Goal: Information Seeking & Learning: Understand process/instructions

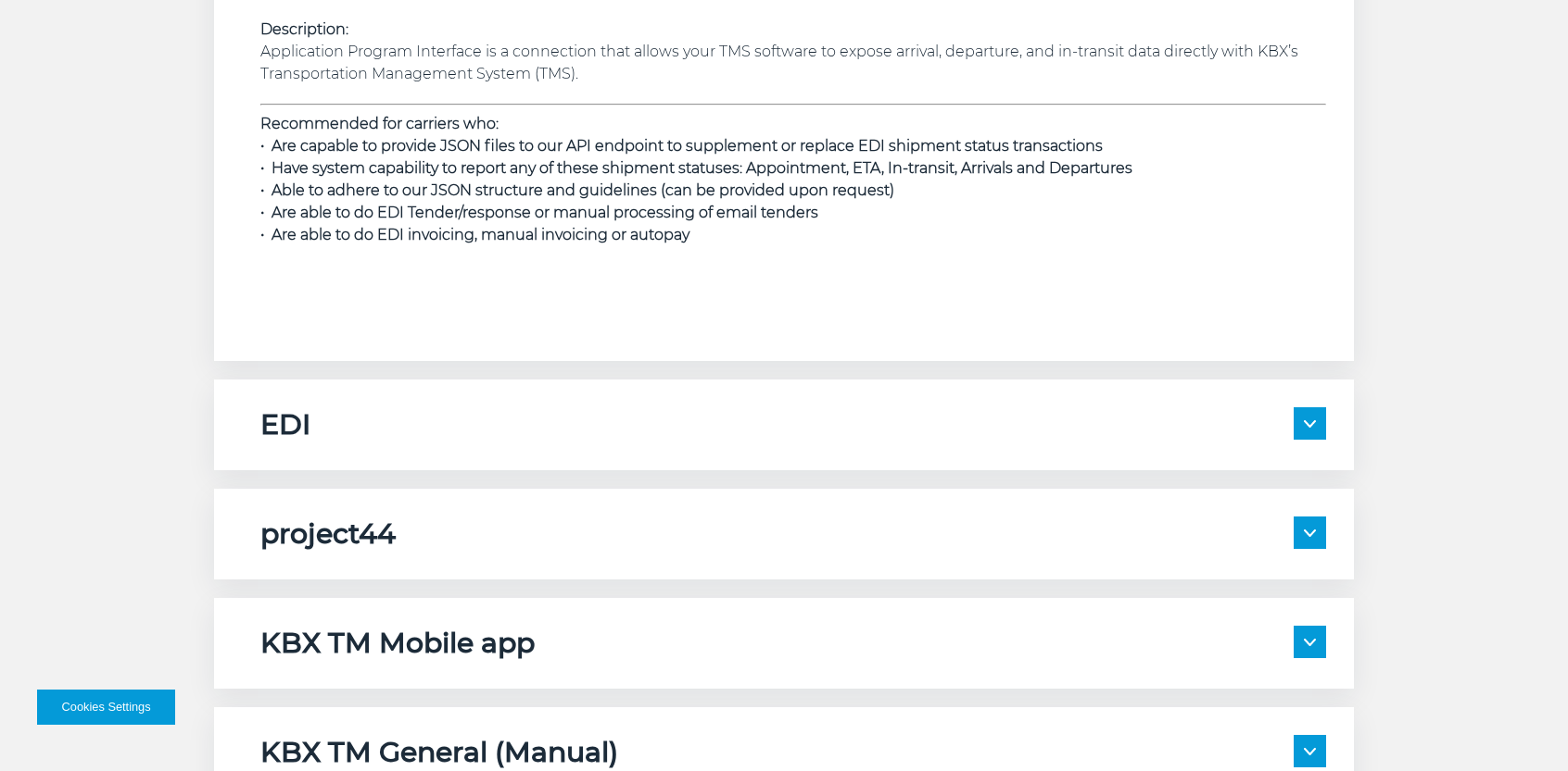
scroll to position [2871, 0]
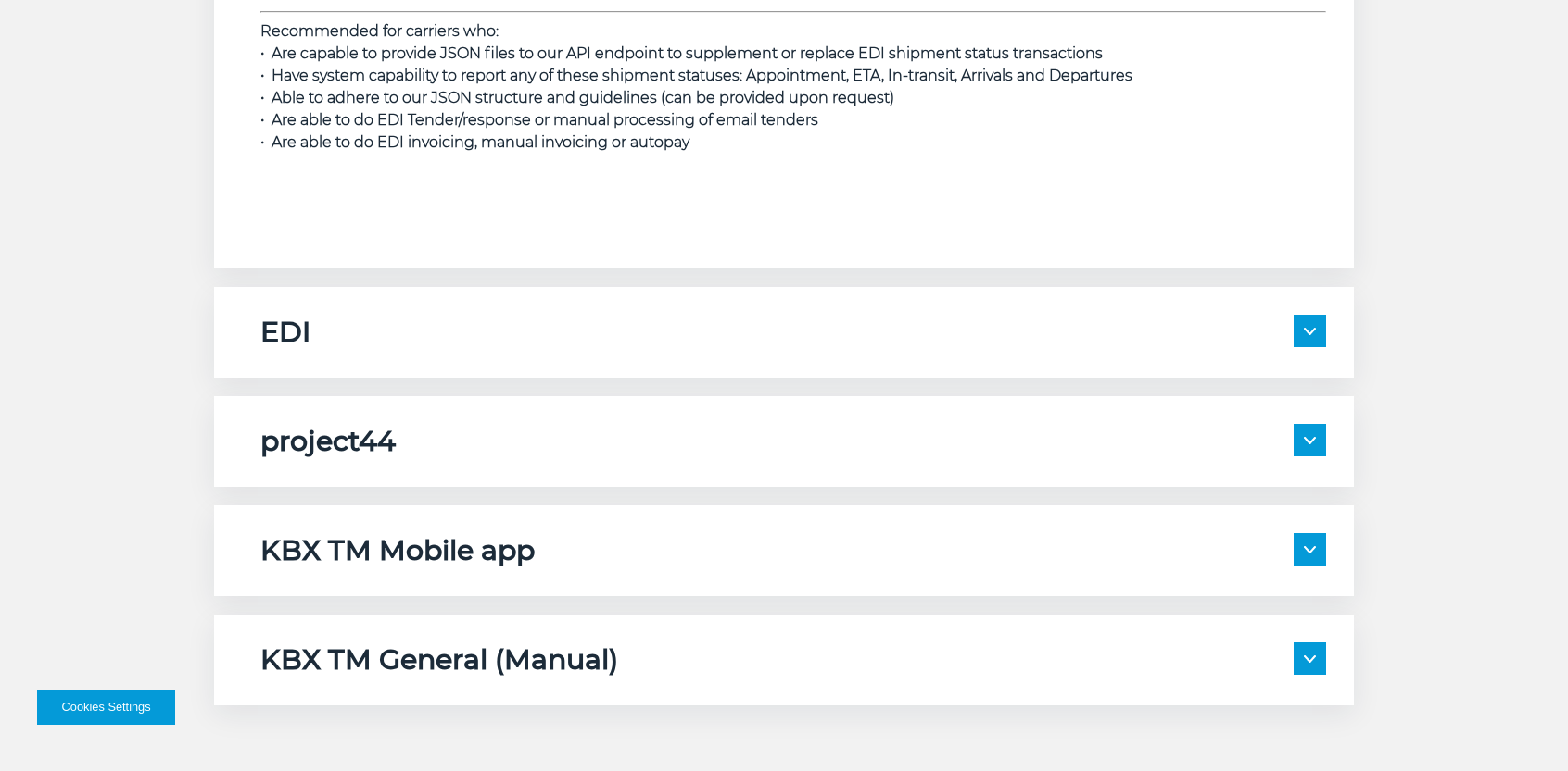
click at [771, 300] on div "EDI Description: As part of a full EDI setup, KBX will exchange the following t…" at bounding box center [784, 333] width 1140 height 91
click at [1293, 321] on div "EDI" at bounding box center [793, 333] width 1065 height 35
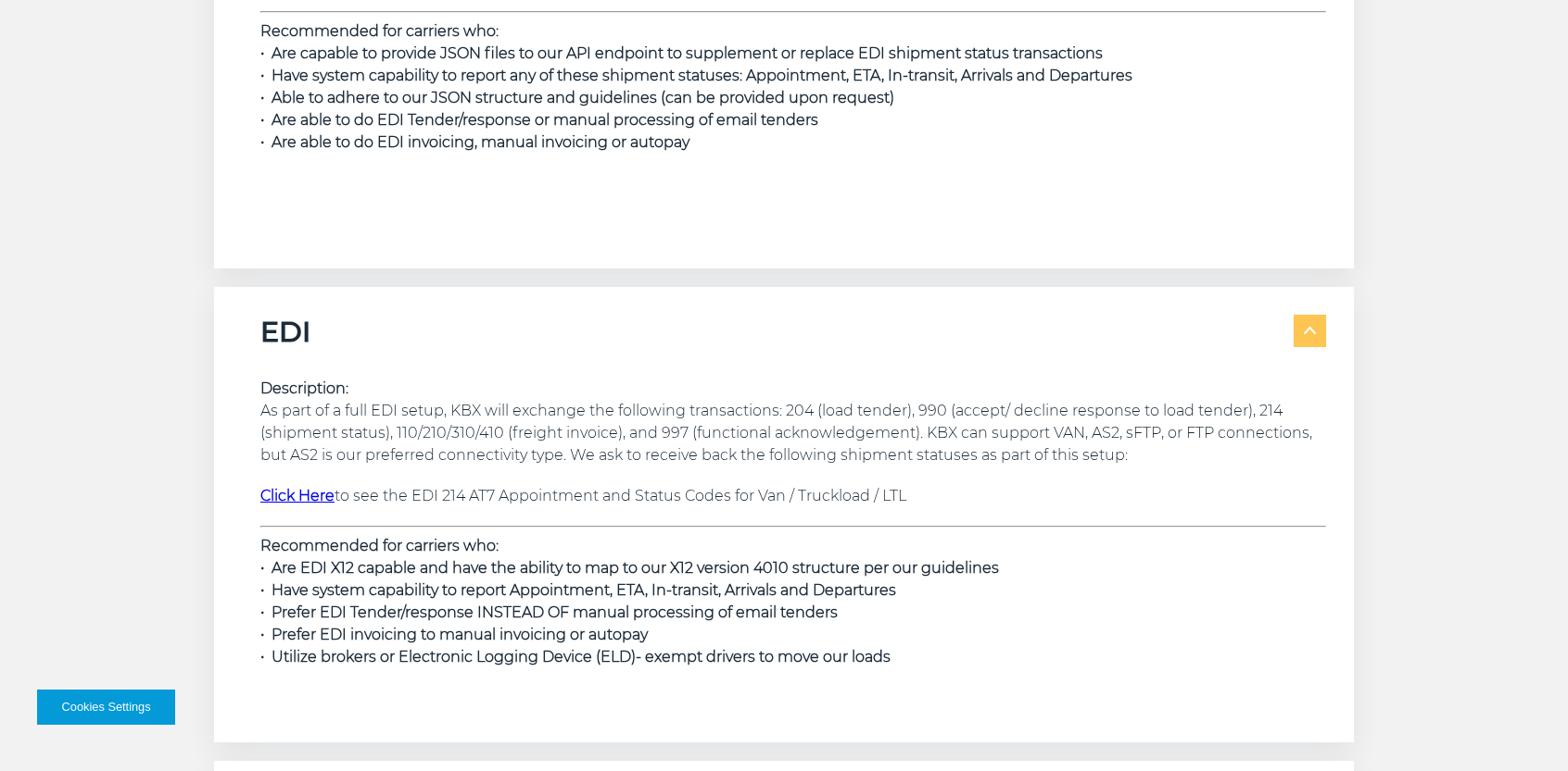
click at [320, 495] on strong "Click Here" at bounding box center [298, 496] width 74 height 18
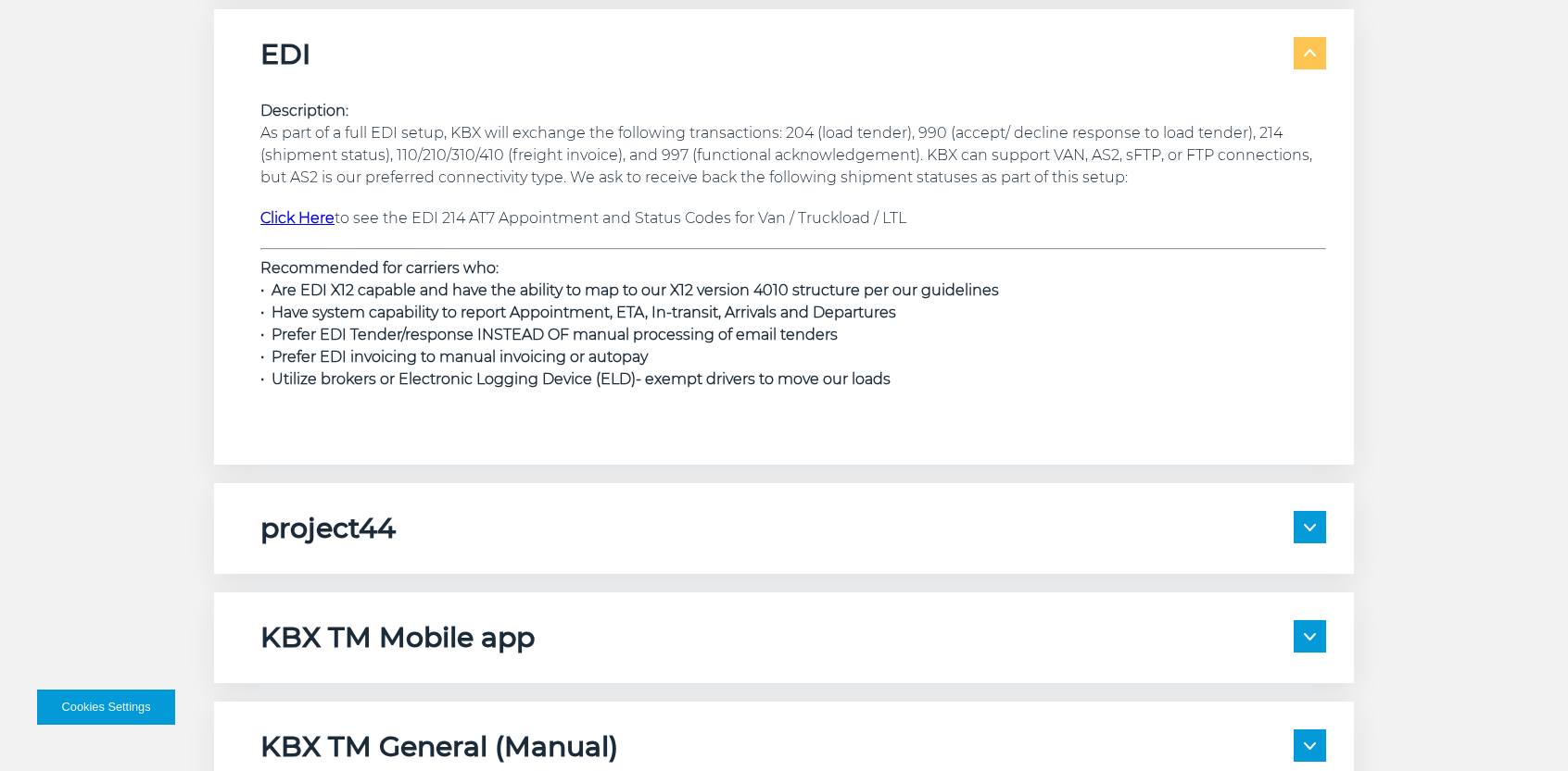
scroll to position [3333, 0]
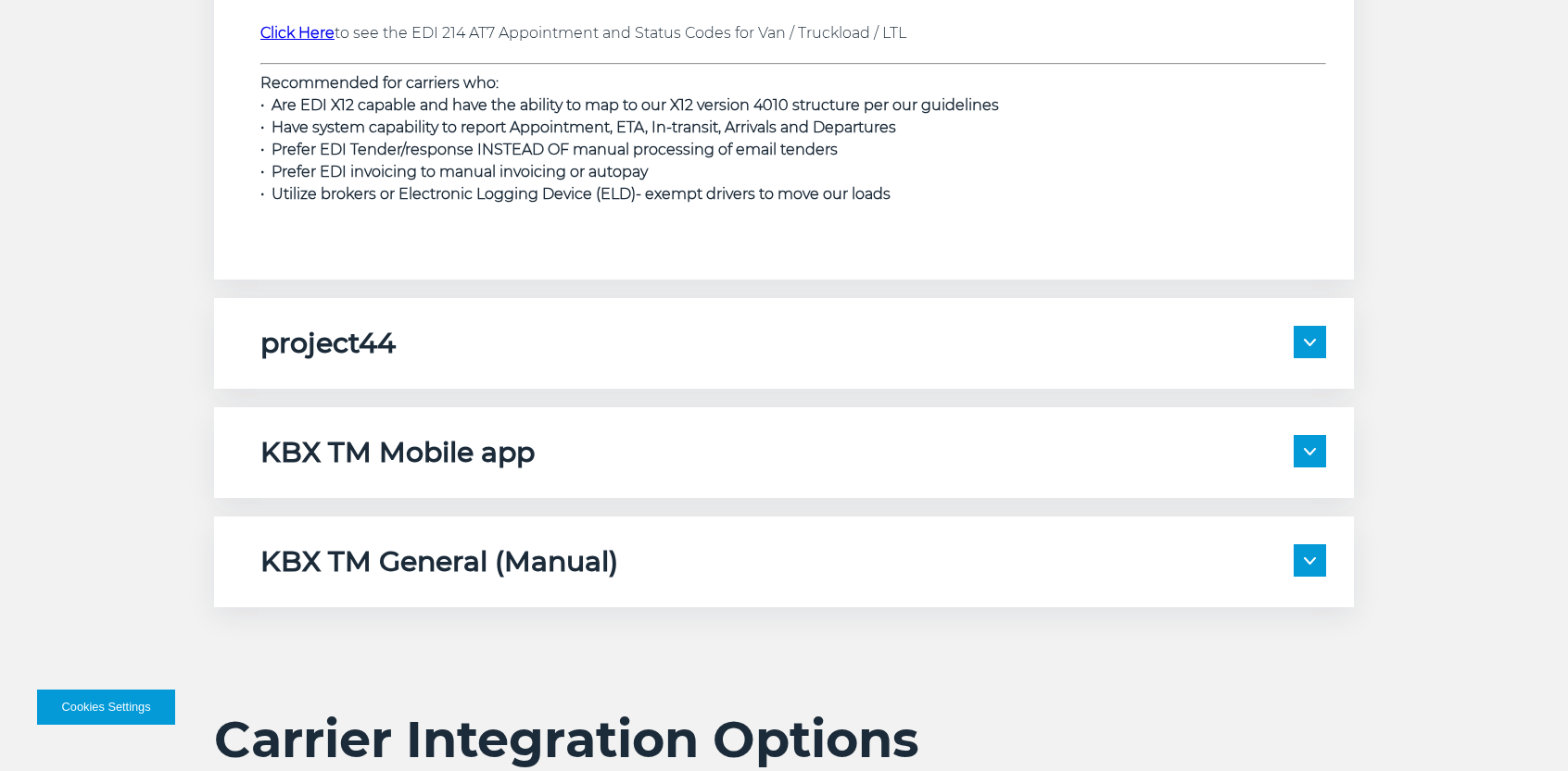
click at [1296, 331] on span at bounding box center [1309, 341] width 33 height 33
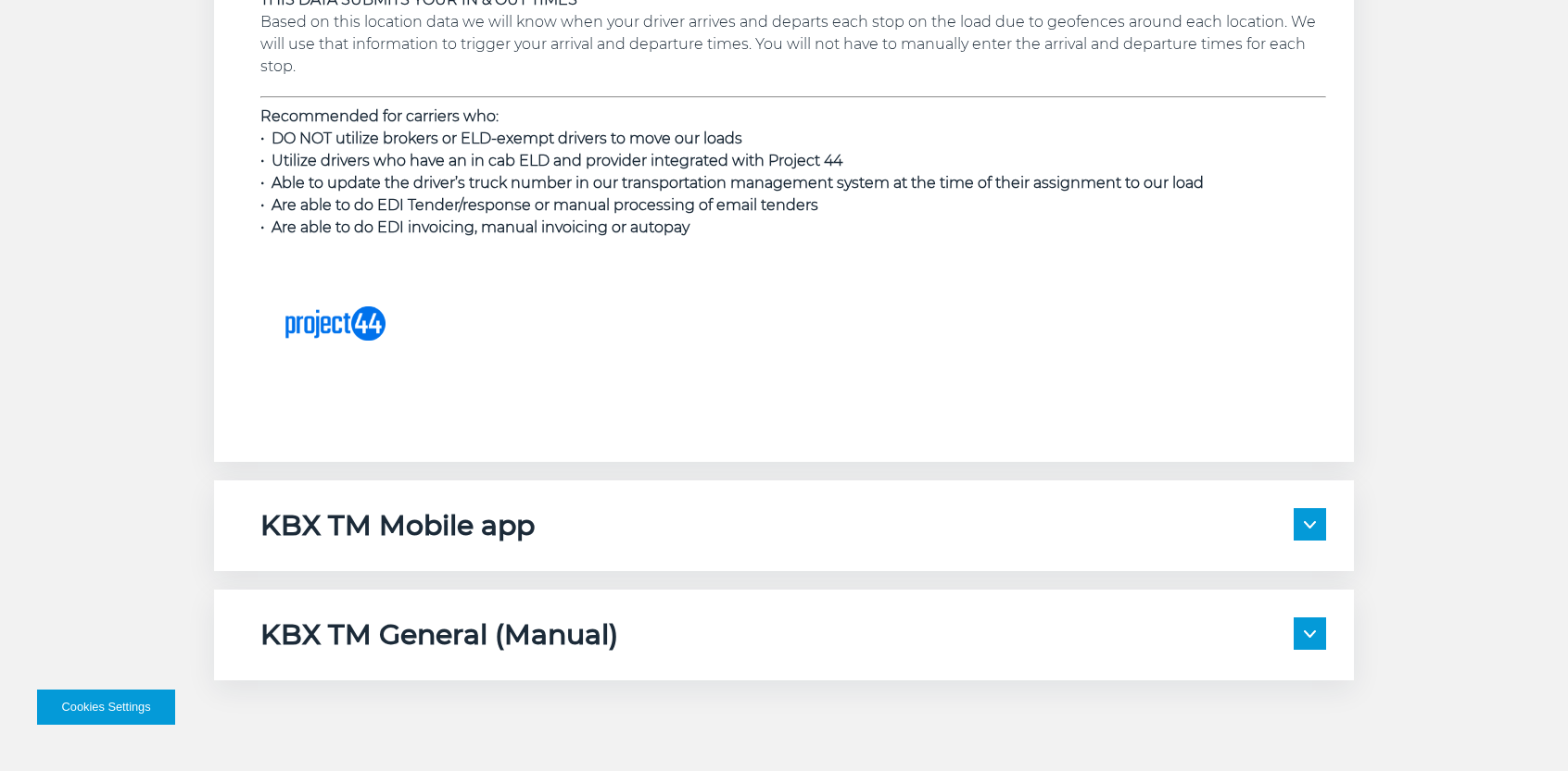
scroll to position [4167, 0]
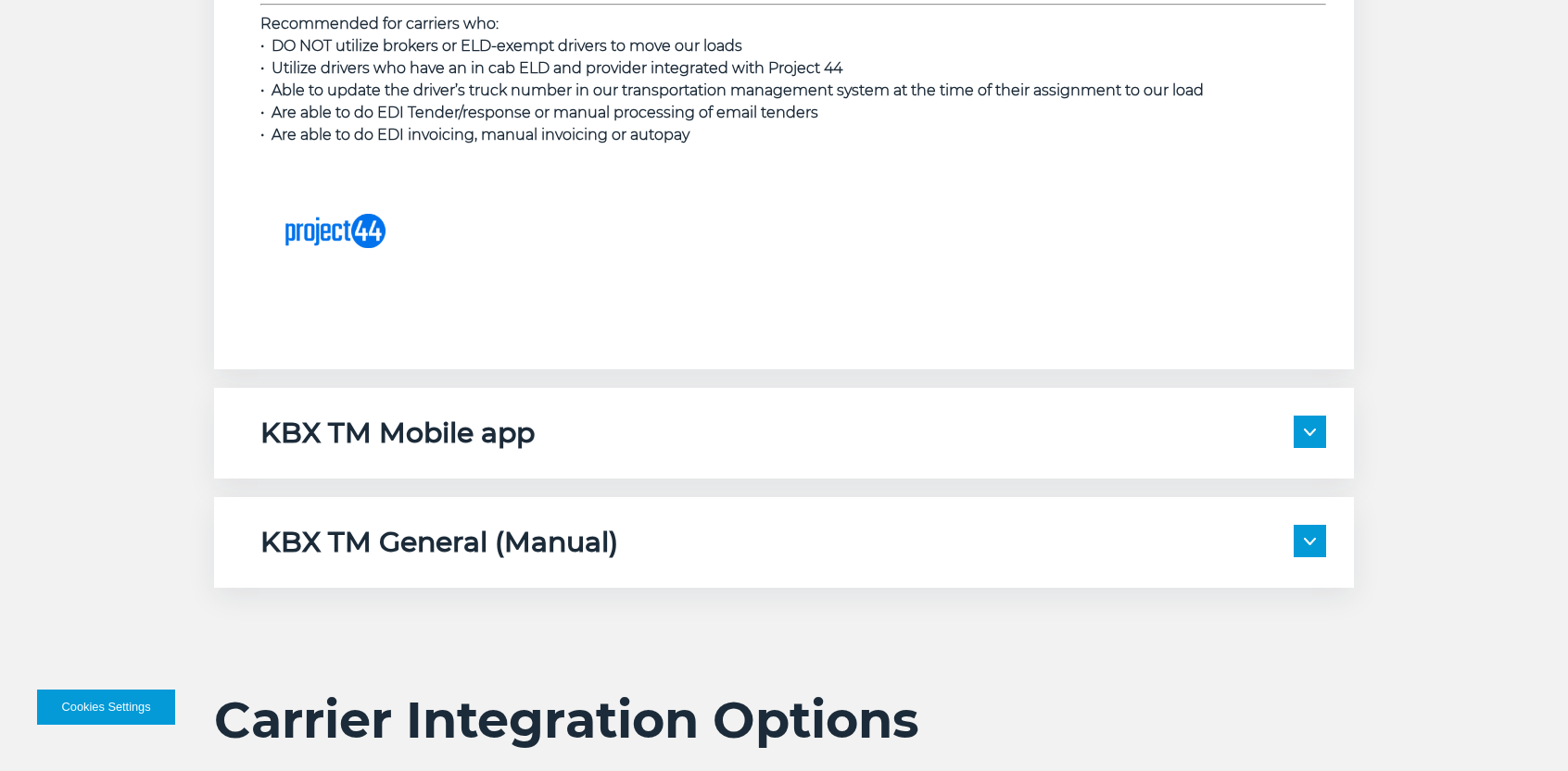
click at [1305, 439] on span at bounding box center [1309, 432] width 33 height 33
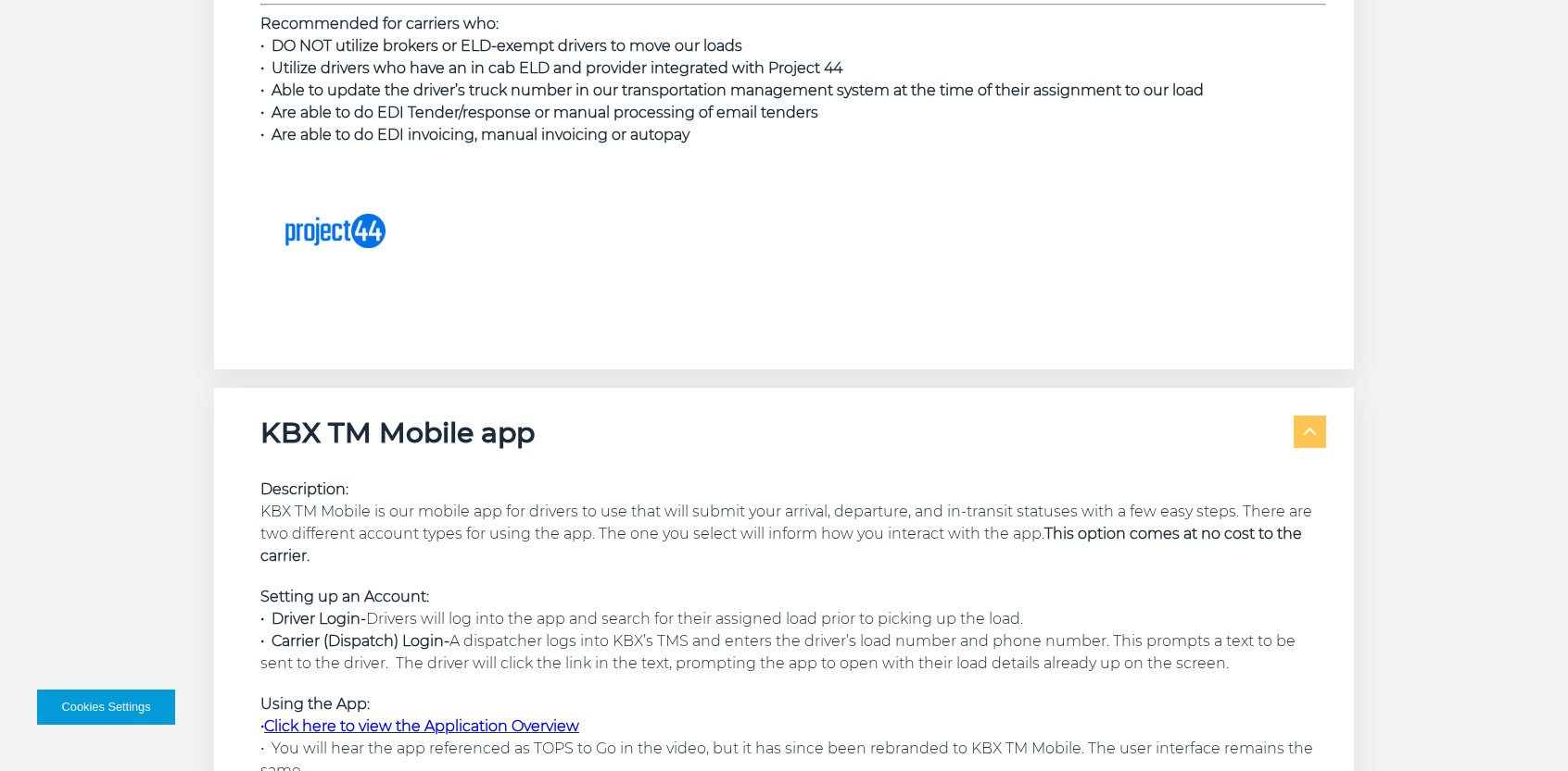
scroll to position [4260, 0]
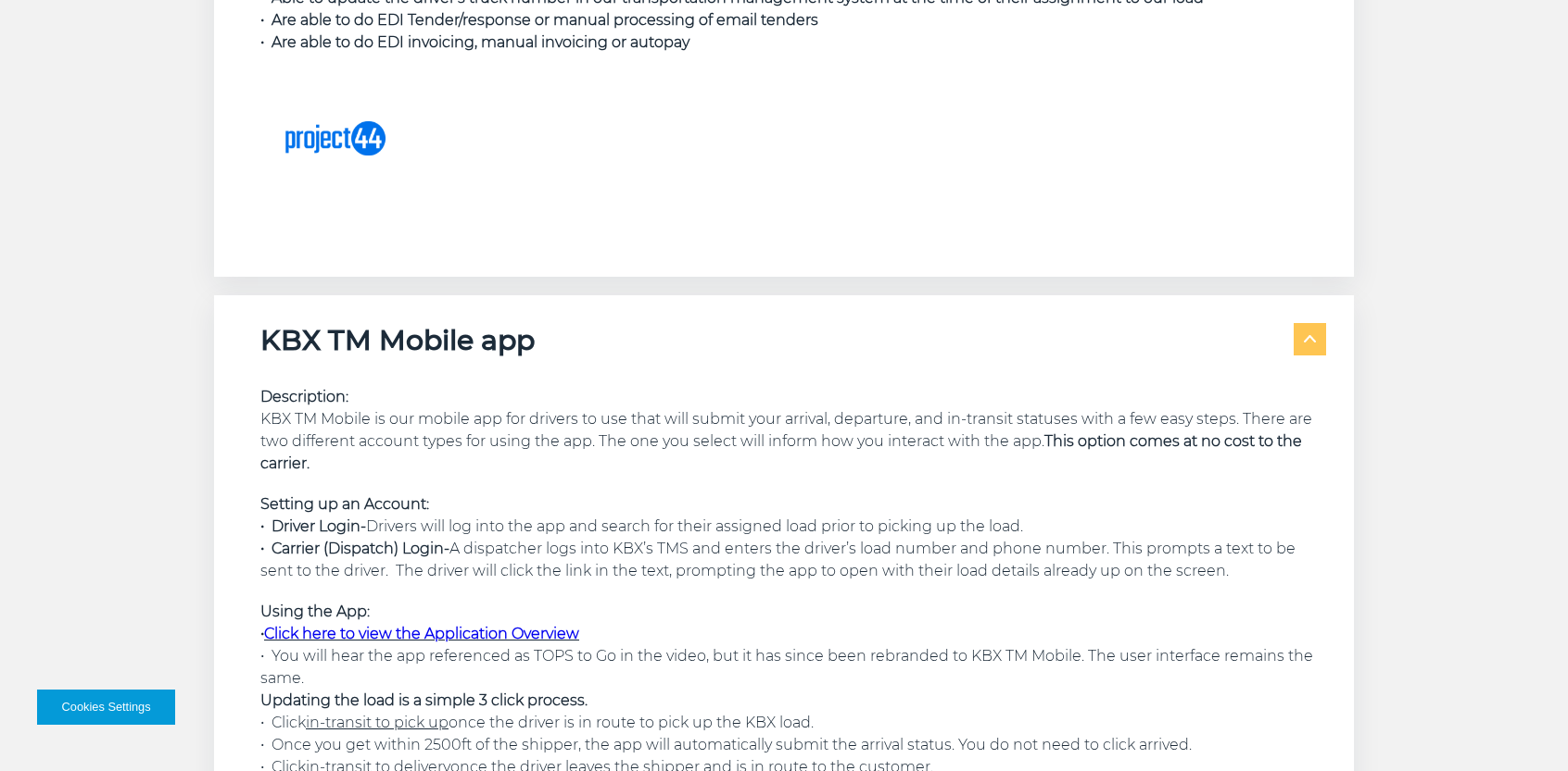
click at [401, 644] on p "Using the App: • Click here to view the Application Overview • You will hear th…" at bounding box center [793, 711] width 1065 height 222
click at [408, 632] on link "Click here to view the Application Overview" at bounding box center [422, 633] width 315 height 18
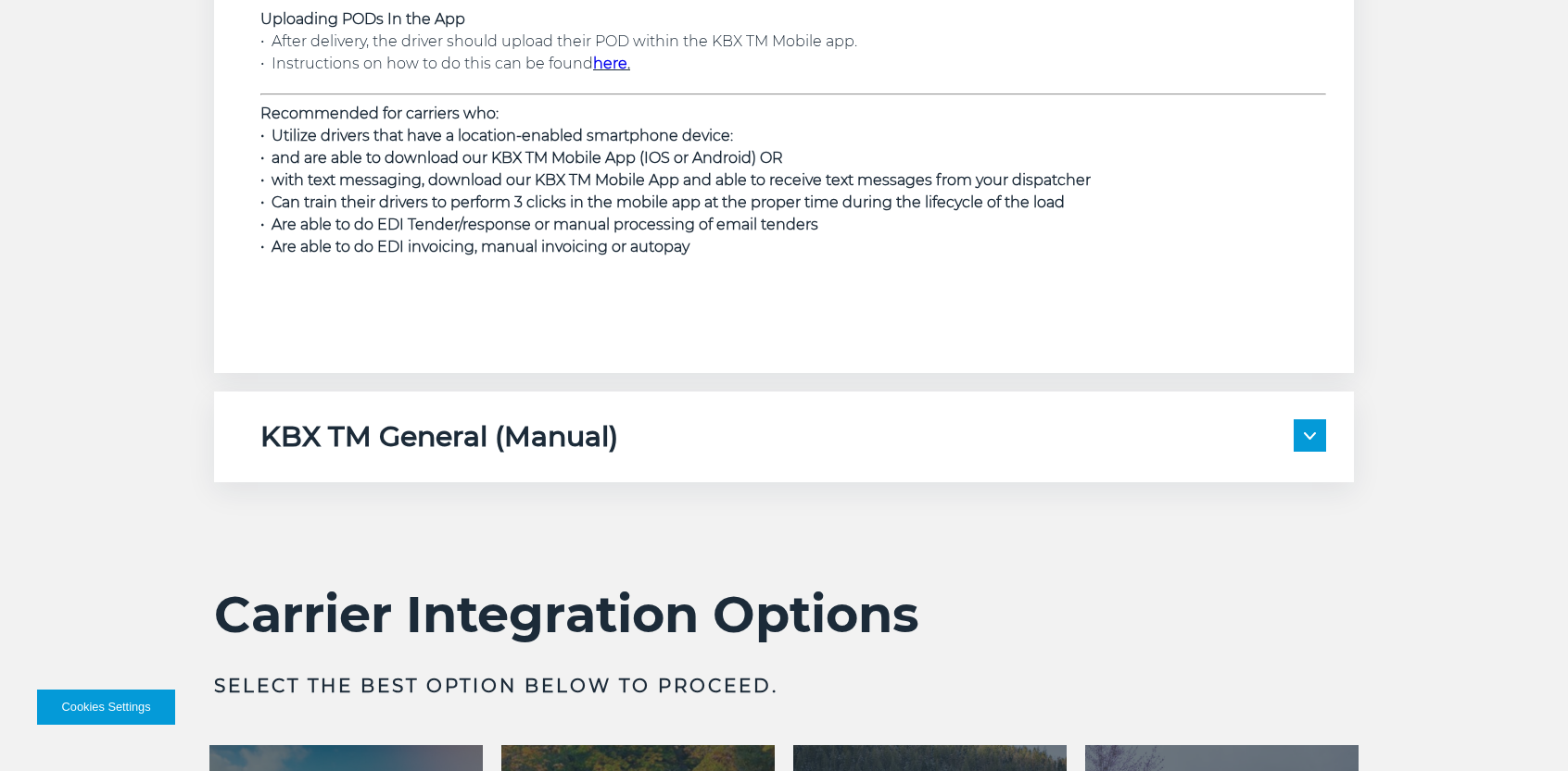
scroll to position [5186, 0]
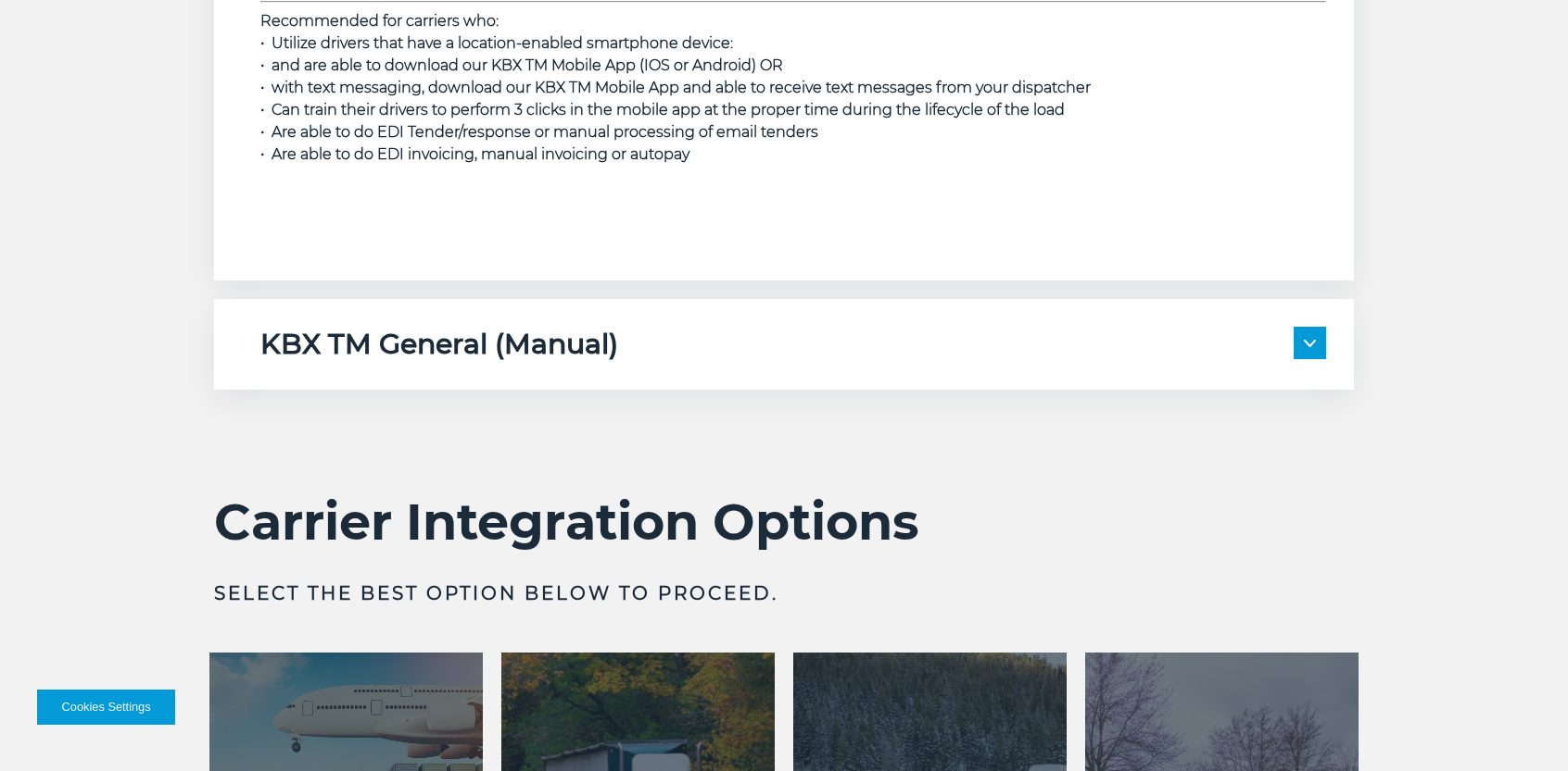
click at [1293, 341] on div "KBX TM General (Manual)" at bounding box center [793, 344] width 1065 height 35
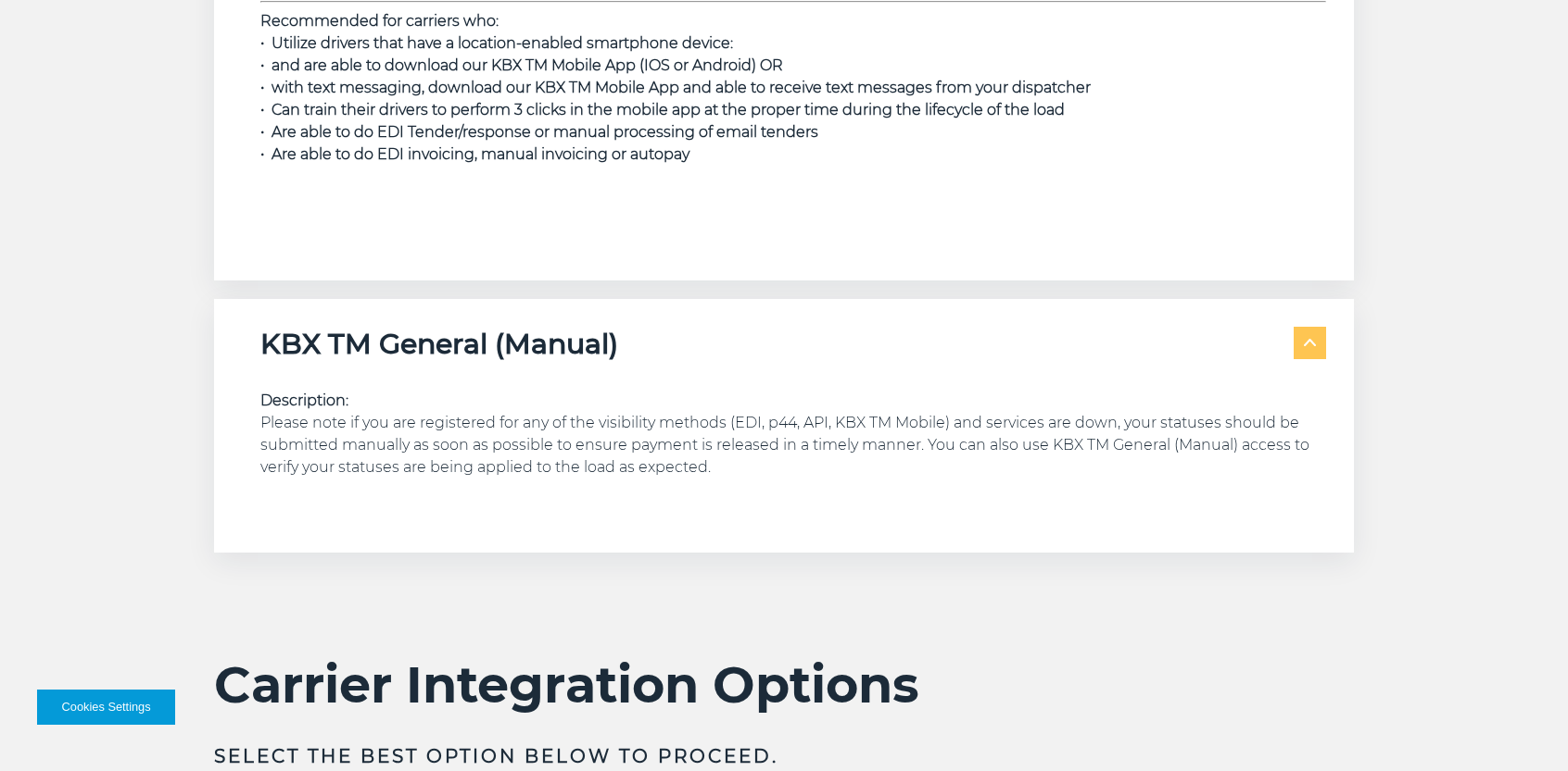
scroll to position [5278, 0]
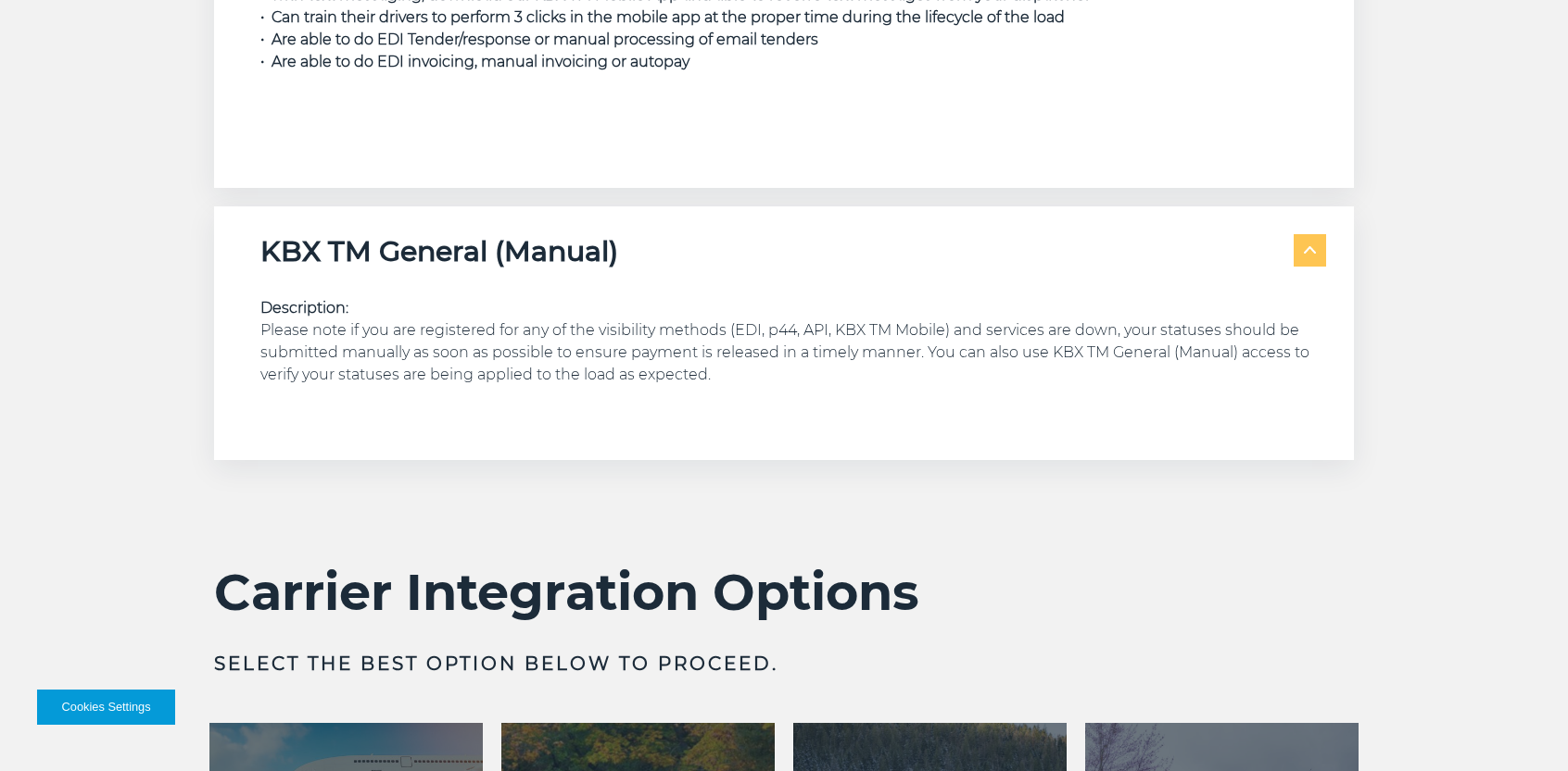
click at [527, 332] on p "Description: Please note if you are registered for any of the visibility method…" at bounding box center [793, 342] width 1065 height 89
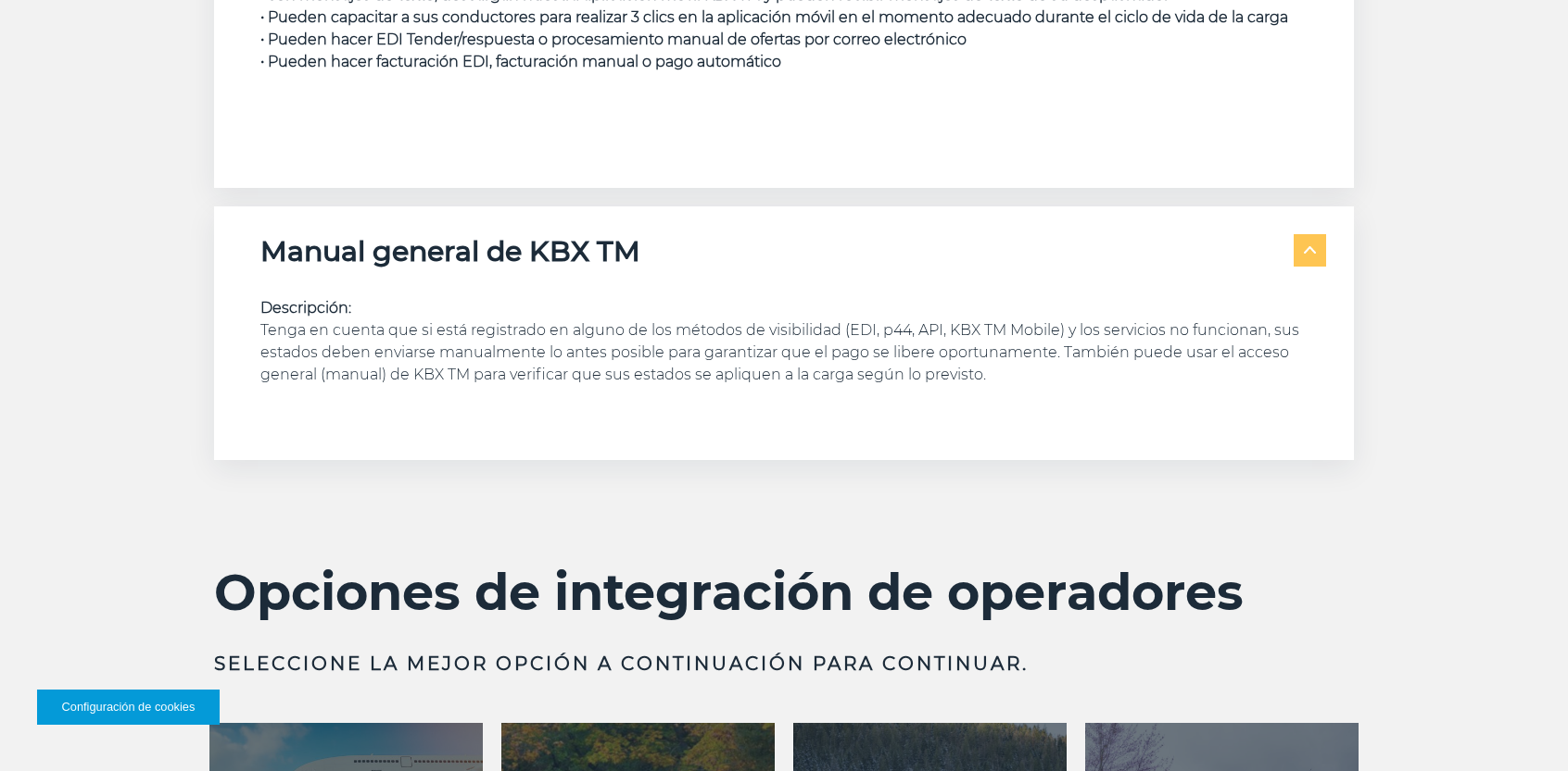
click at [373, 377] on font "Tenga en cuenta que si está registrado en alguno de los métodos de visibilidad …" at bounding box center [780, 352] width 1039 height 62
drag, startPoint x: 439, startPoint y: 368, endPoint x: 551, endPoint y: 369, distance: 112.0
click at [452, 367] on font "Tenga en cuenta que si está registrado en alguno de los métodos de visibilidad …" at bounding box center [780, 352] width 1039 height 62
drag, startPoint x: 551, startPoint y: 369, endPoint x: 706, endPoint y: 373, distance: 155.1
click at [563, 369] on font "Tenga en cuenta que si está registrado en alguno de los métodos de visibilidad …" at bounding box center [780, 352] width 1039 height 62
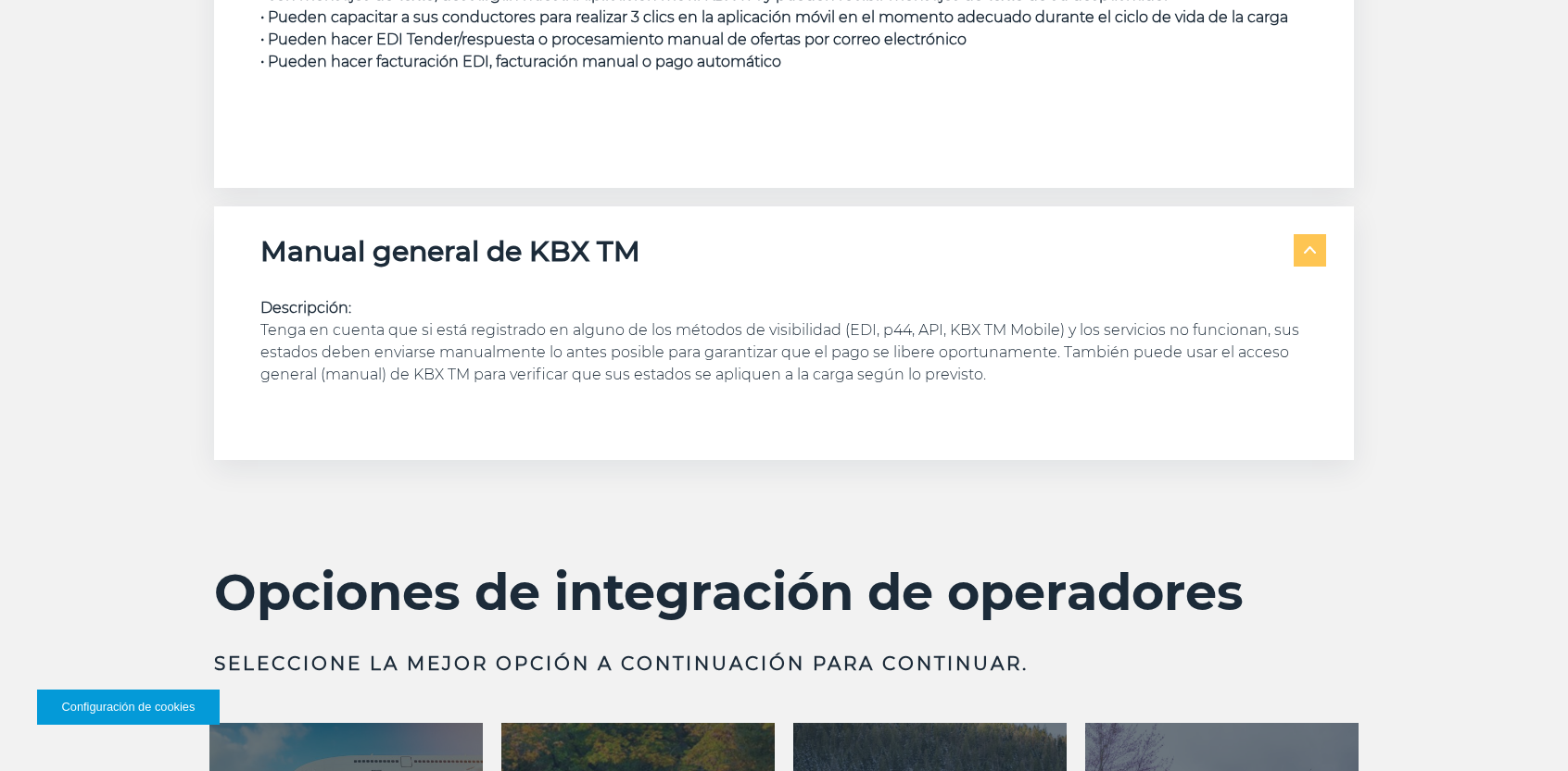
click at [706, 373] on font "Tenga en cuenta que si está registrado en alguno de los métodos de visibilidad …" at bounding box center [780, 352] width 1039 height 62
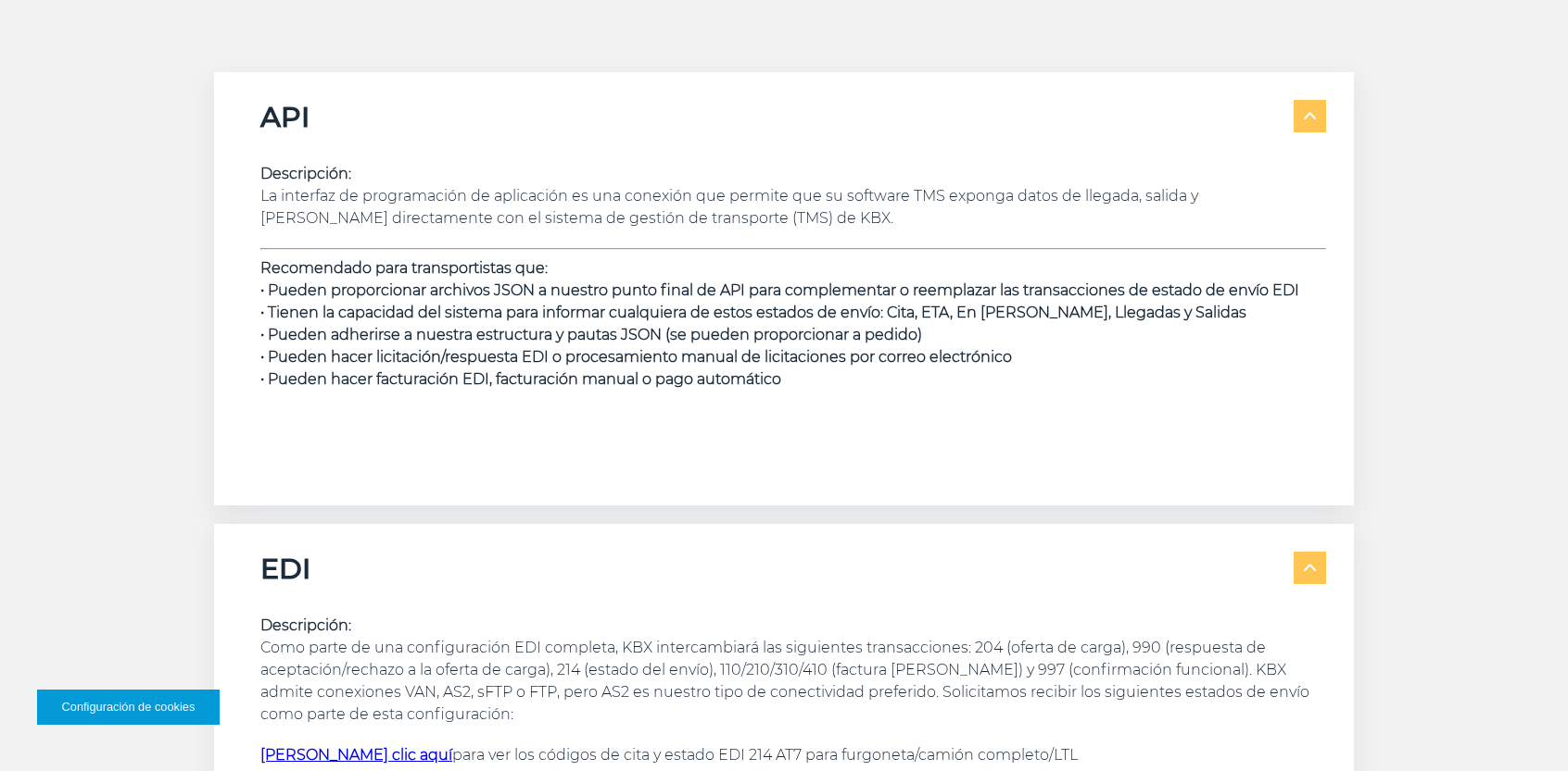
scroll to position [2567, 0]
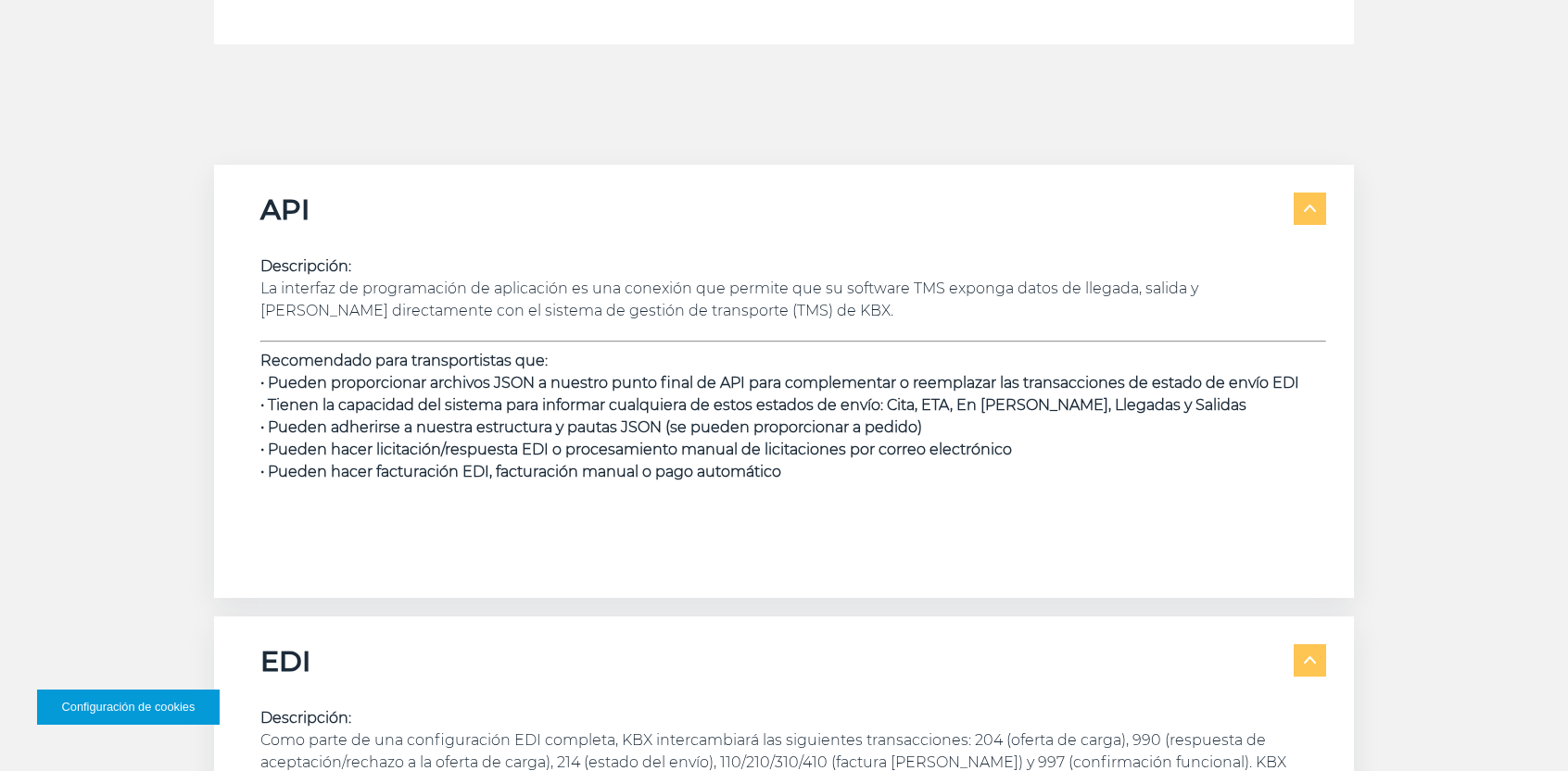
click at [425, 313] on font "La interfaz de programación de aplicación es una conexión que permite que su so…" at bounding box center [730, 299] width 938 height 40
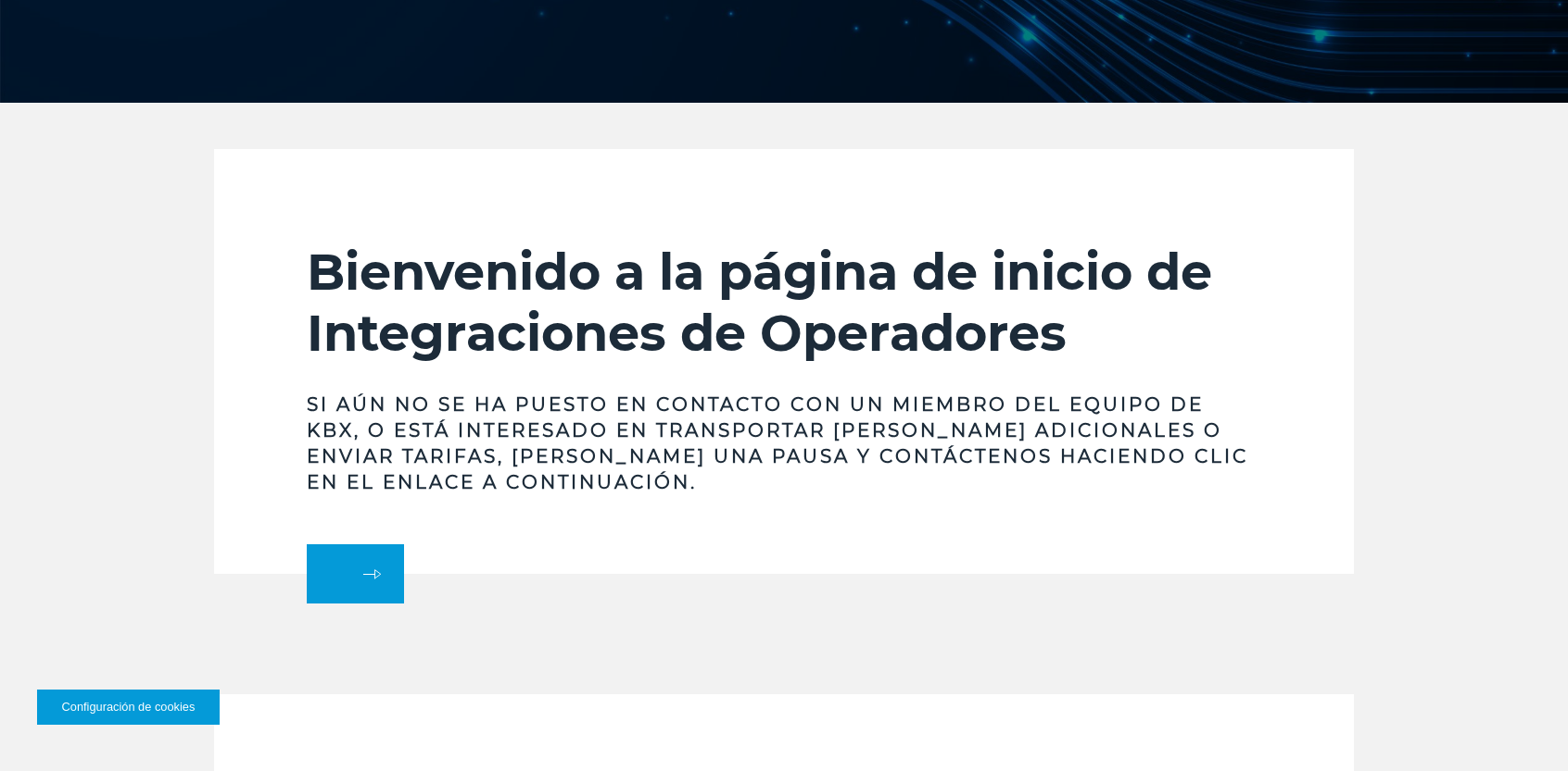
scroll to position [0, 0]
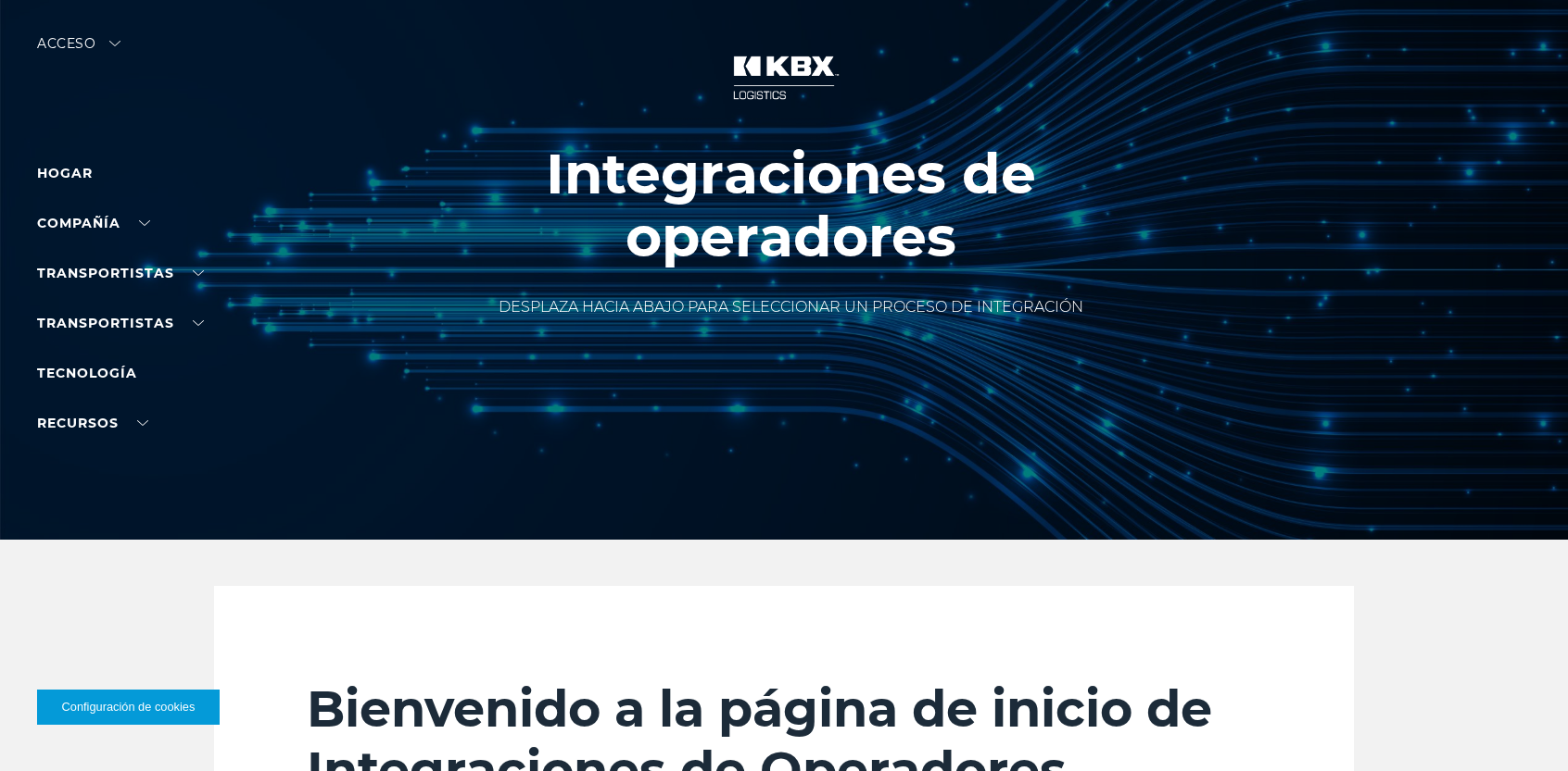
click at [767, 70] on img at bounding box center [784, 78] width 139 height 82
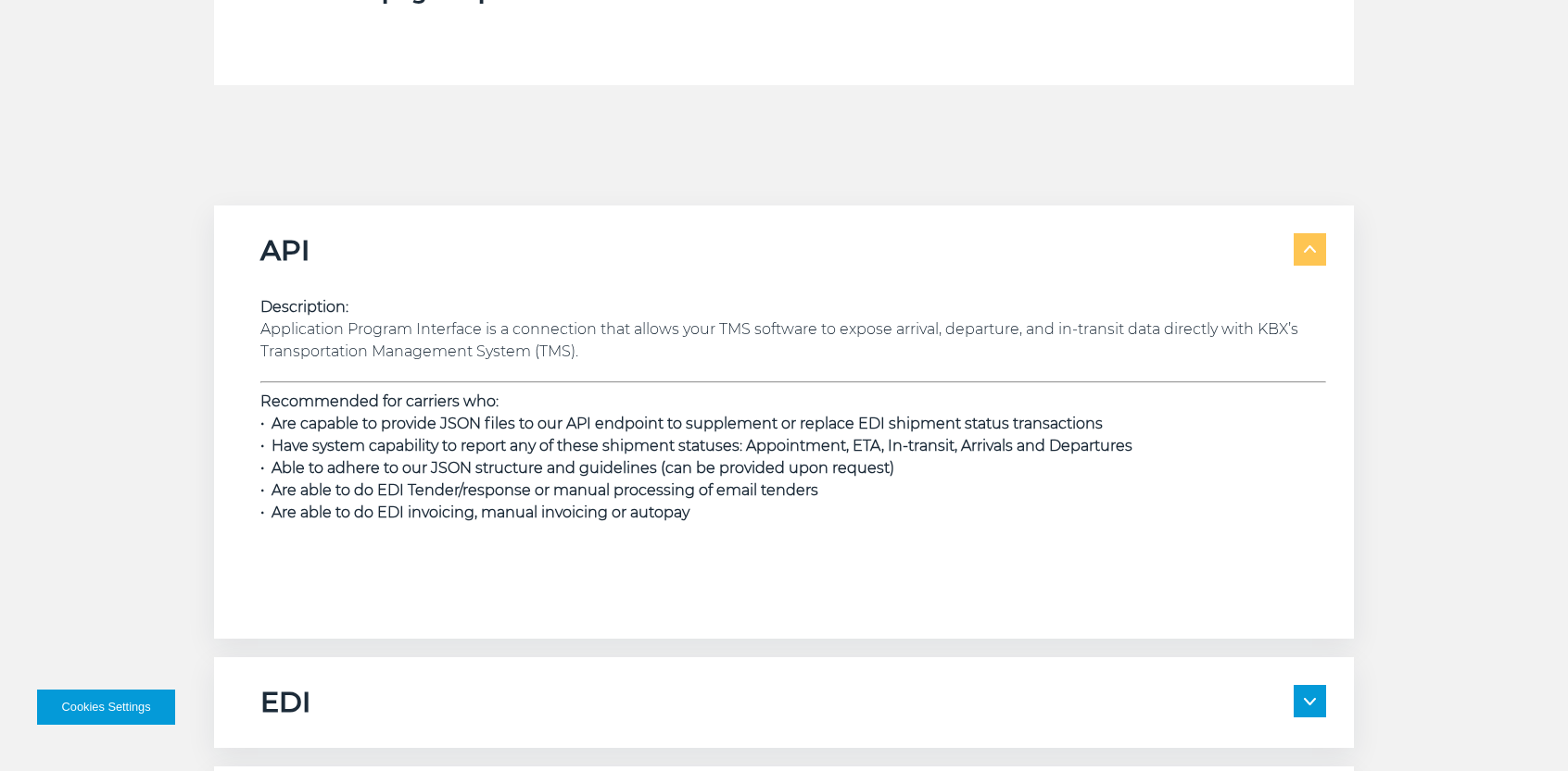
scroll to position [2871, 0]
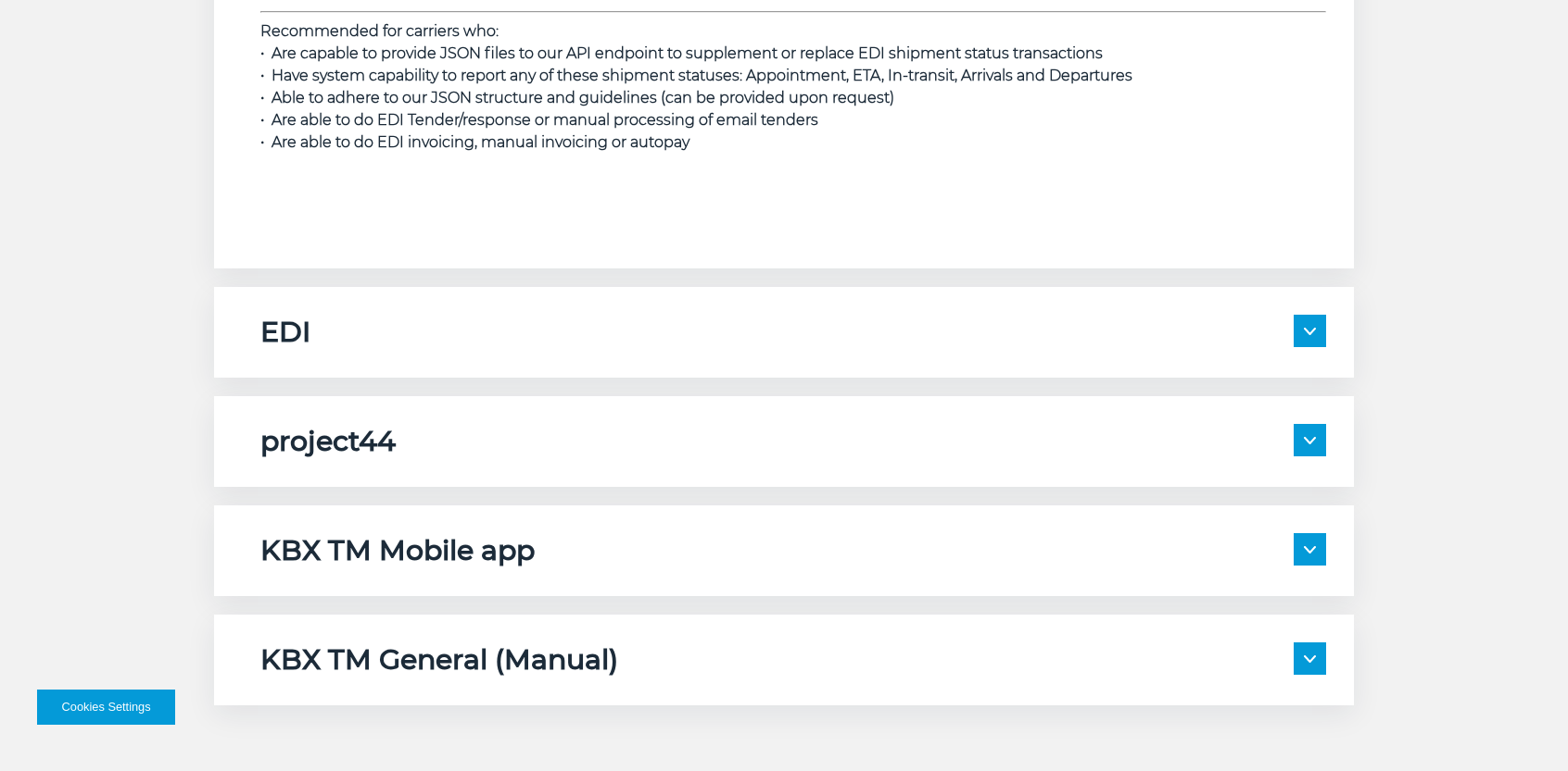
click at [1308, 332] on img at bounding box center [1309, 331] width 12 height 7
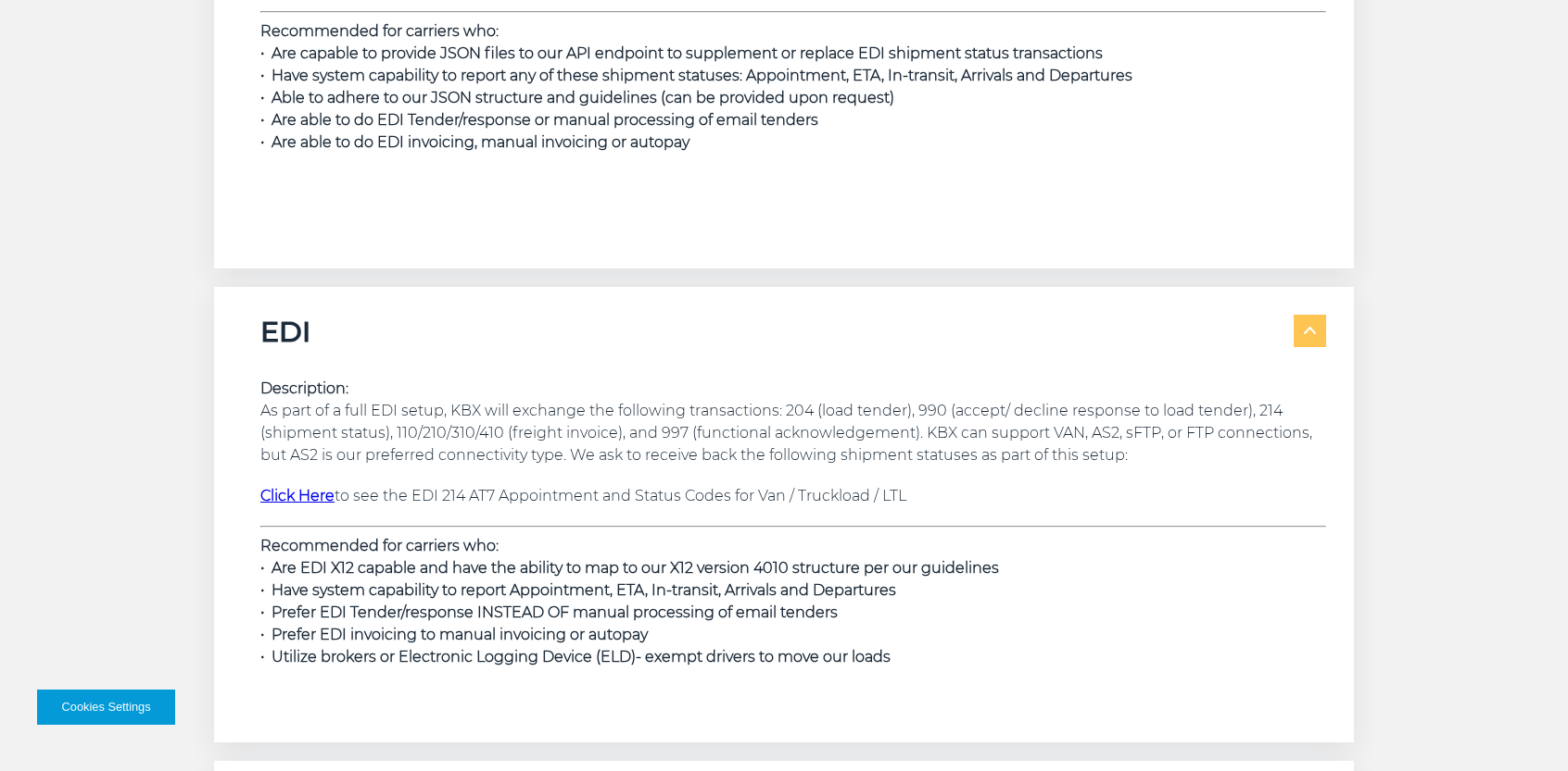
click at [801, 415] on p "Description: As part of a full EDI setup, KBX will exchange the following trans…" at bounding box center [793, 422] width 1065 height 89
click at [812, 402] on p "Description: As part of a full EDI setup, KBX will exchange the following trans…" at bounding box center [793, 422] width 1065 height 89
click at [927, 415] on p "Description: As part of a full EDI setup, KBX will exchange the following trans…" at bounding box center [793, 422] width 1065 height 89
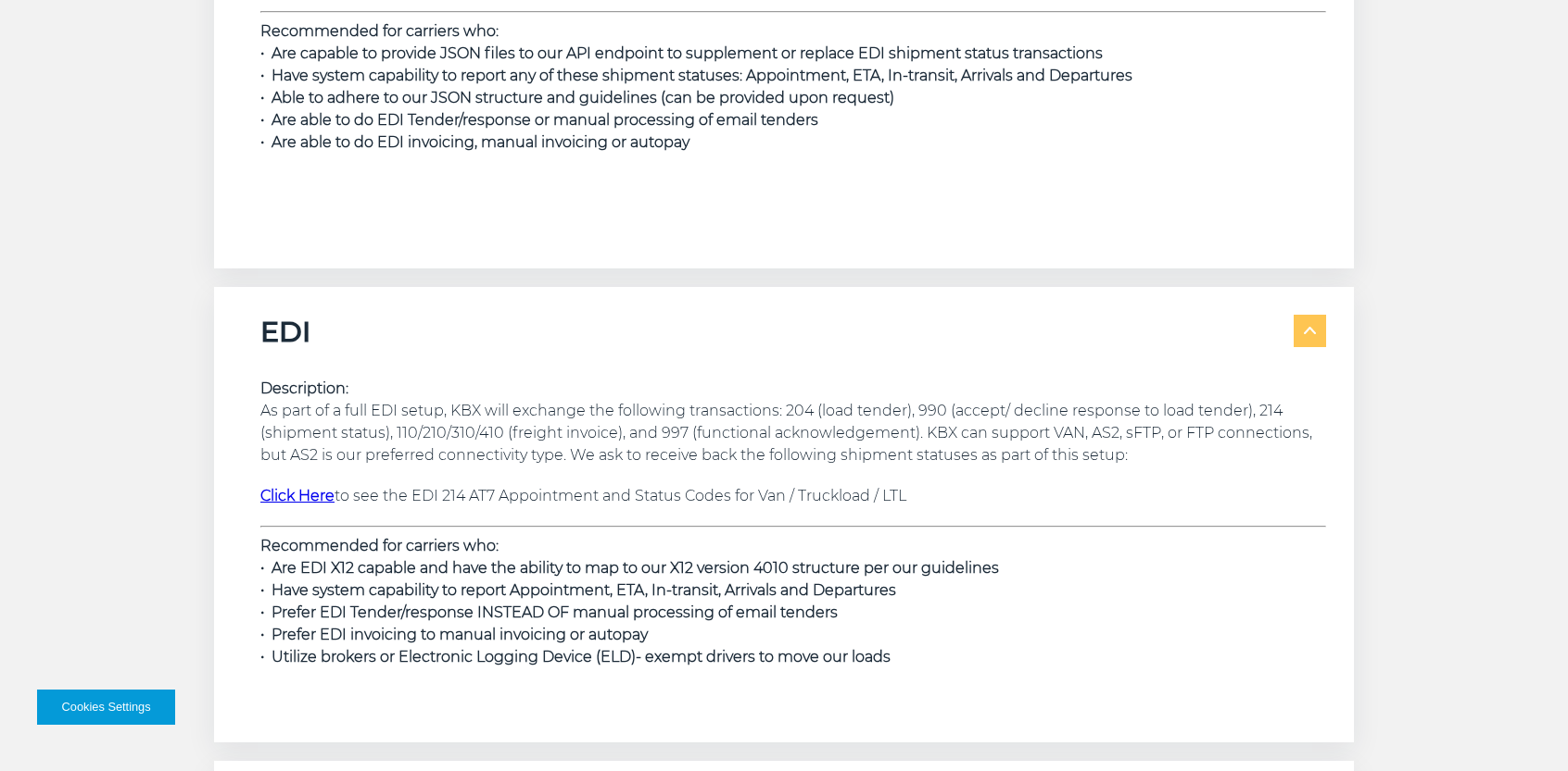
click at [1253, 415] on p "Description: As part of a full EDI setup, KBX will exchange the following trans…" at bounding box center [793, 422] width 1065 height 89
click at [663, 432] on p "Description: As part of a full EDI setup, KBX will exchange the following trans…" at bounding box center [793, 422] width 1065 height 89
click at [288, 501] on strong "Click Here" at bounding box center [298, 496] width 74 height 18
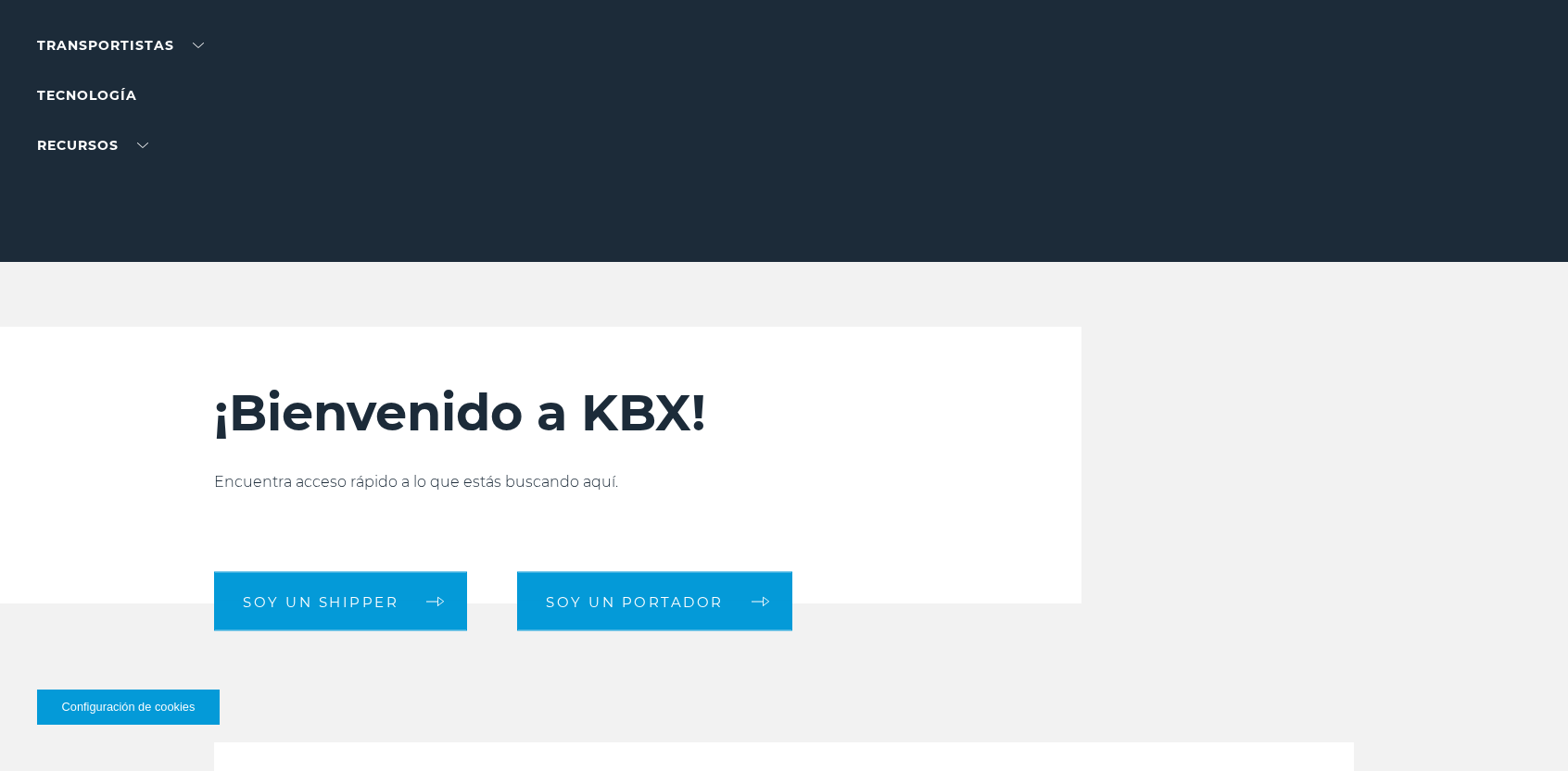
scroll to position [463, 0]
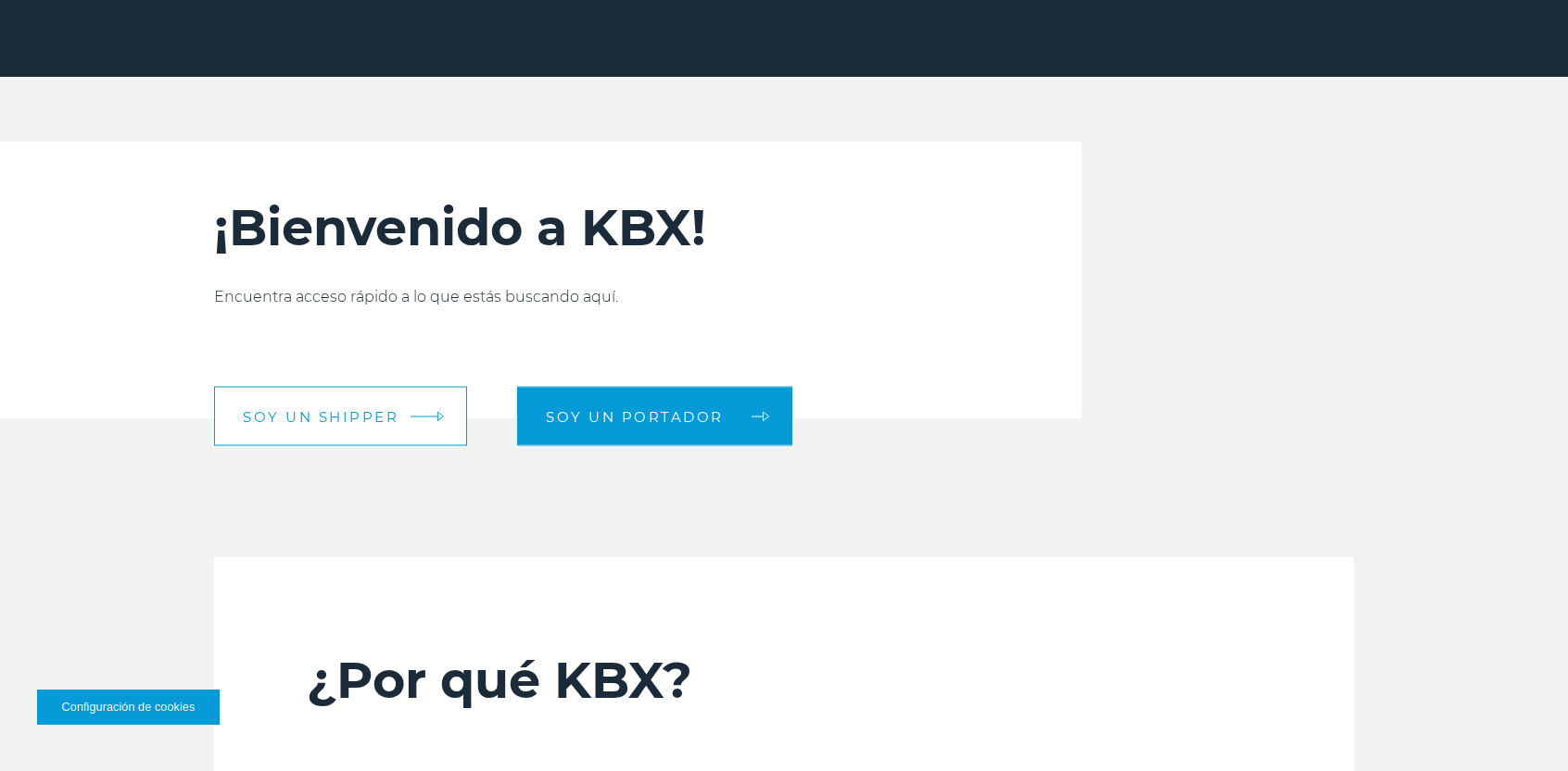
click at [404, 430] on link "Soy un shipper" at bounding box center [341, 417] width 253 height 60
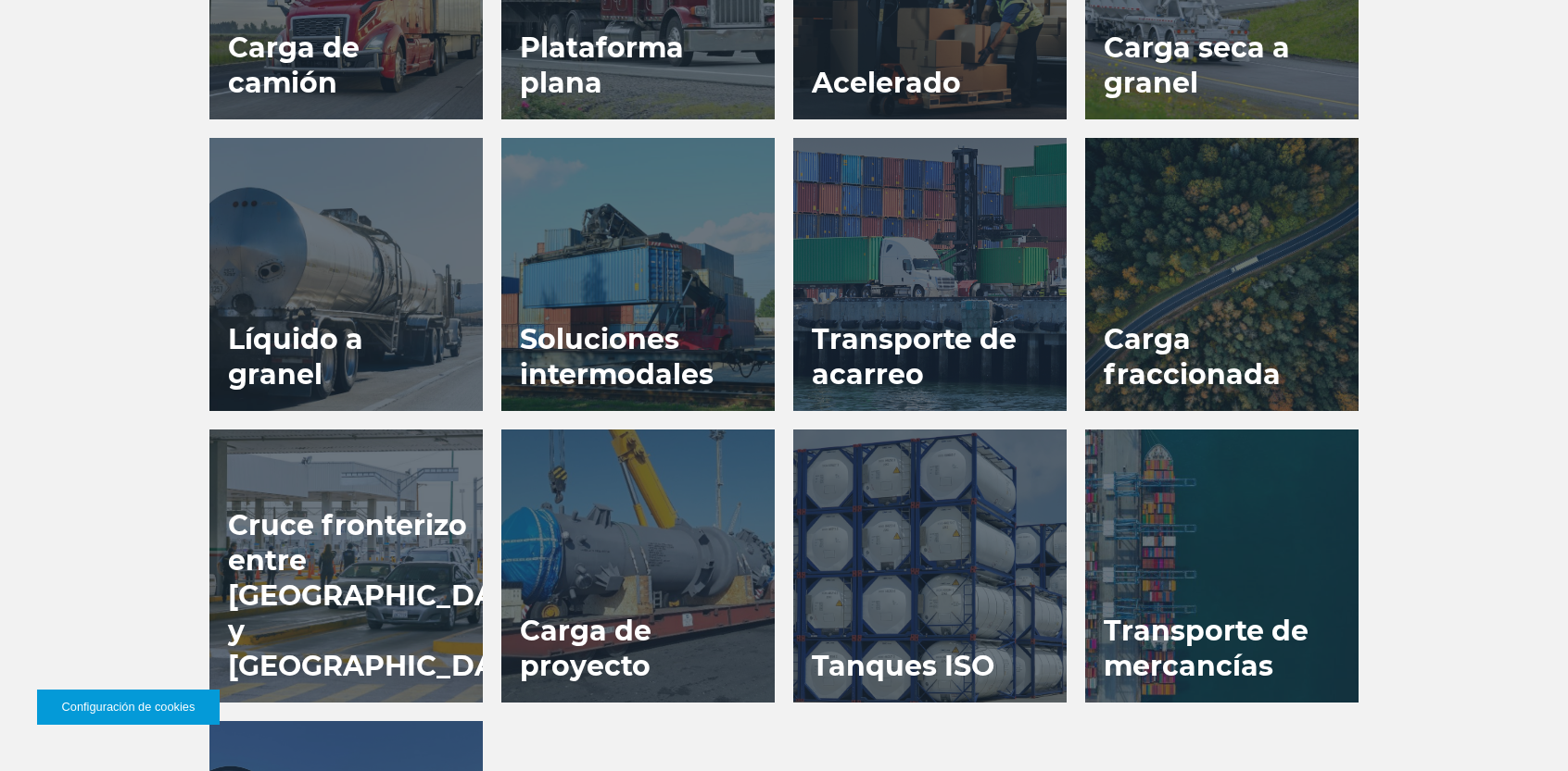
scroll to position [1203, 0]
